Goal: Navigation & Orientation: Find specific page/section

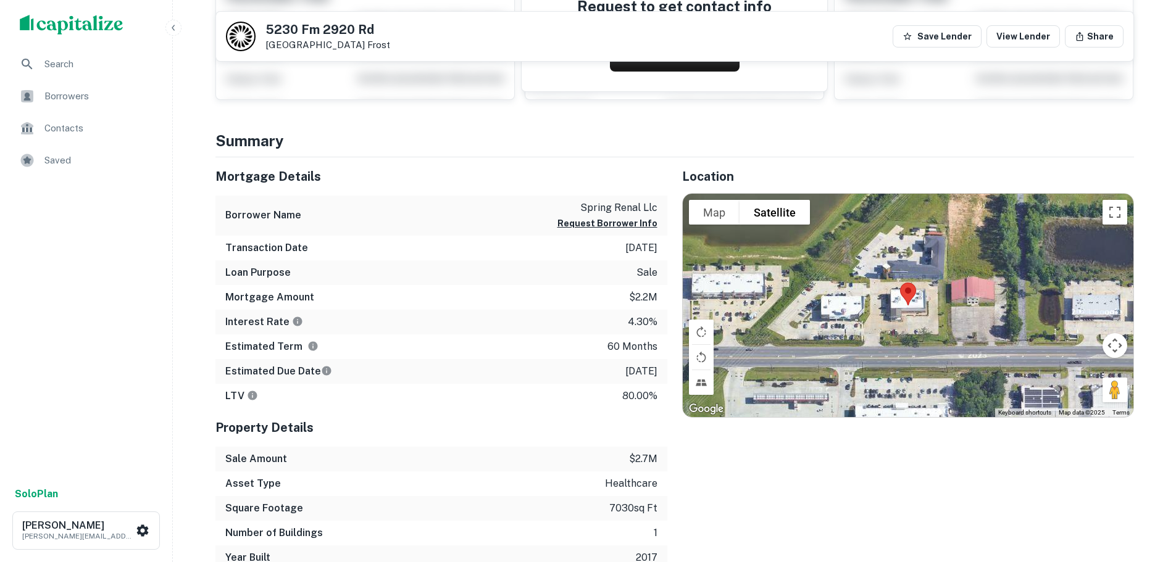
click at [79, 56] on div "Search" at bounding box center [86, 64] width 152 height 30
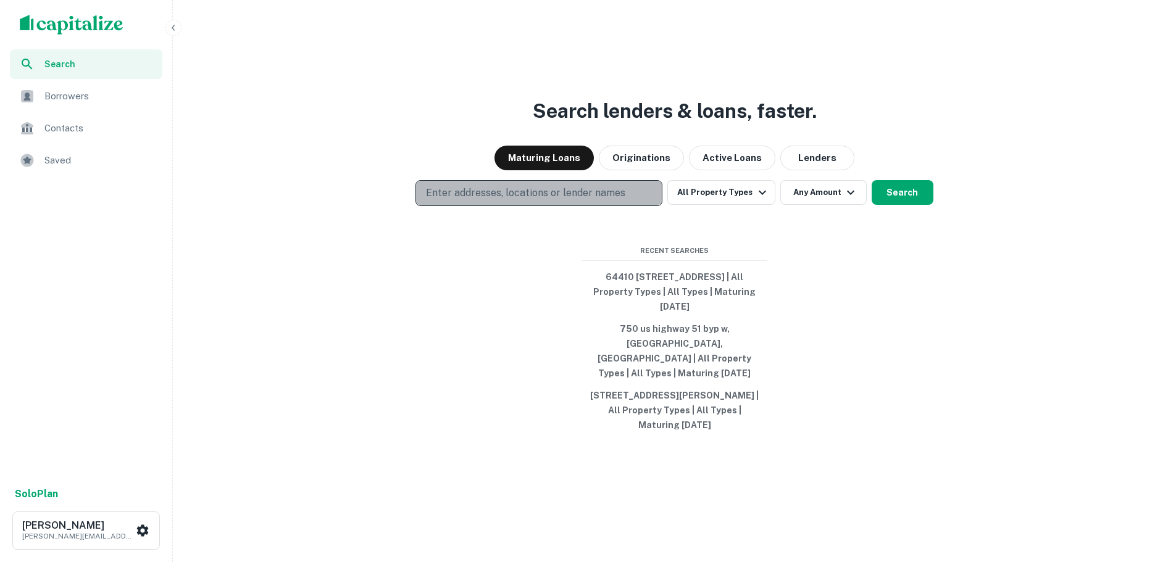
click at [554, 200] on p "Enter addresses, locations or lender names" at bounding box center [525, 193] width 199 height 15
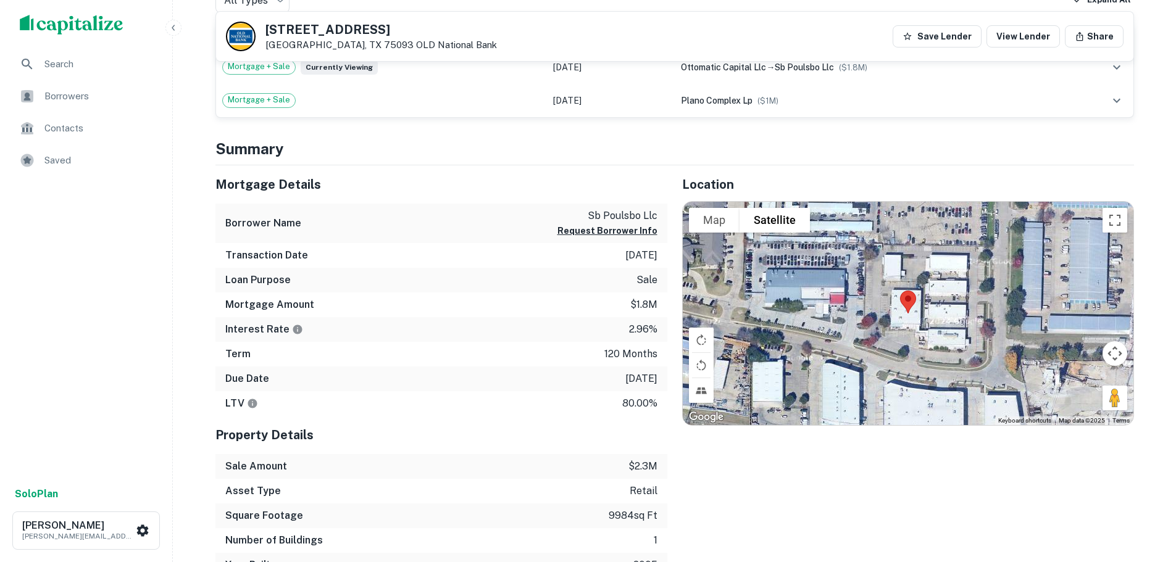
scroll to position [412, 0]
